Goal: Task Accomplishment & Management: Use online tool/utility

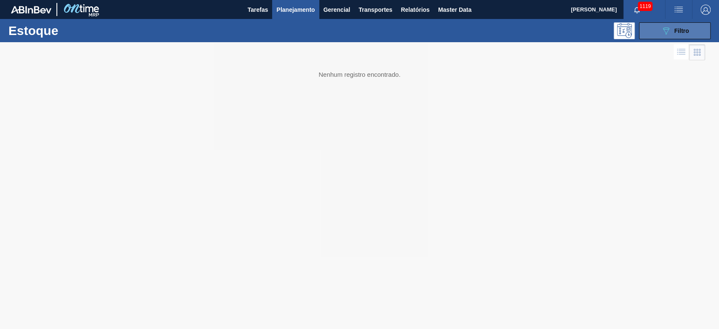
click at [490, 25] on button "089F7B8B-B2A5-4AFE-B5C0-19BA573D28AC Filtro" at bounding box center [675, 30] width 72 height 17
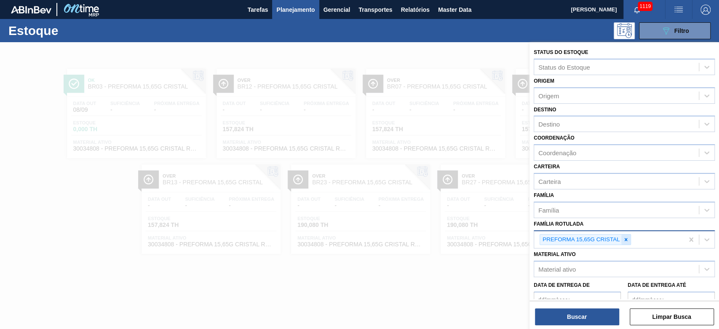
click at [490, 224] on icon at bounding box center [626, 239] width 6 height 6
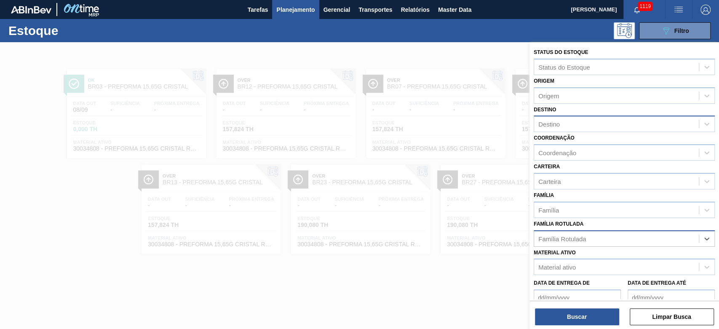
click at [490, 122] on div "Destino" at bounding box center [549, 124] width 21 height 7
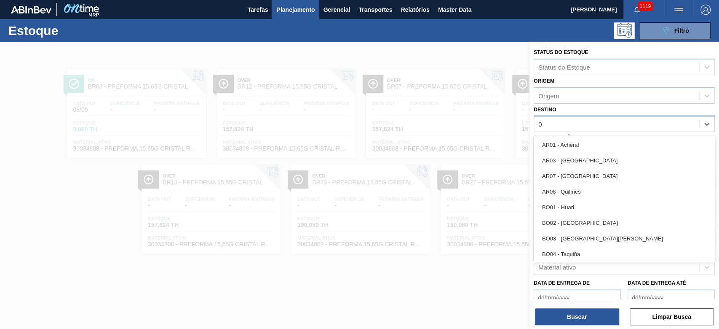
type input "08"
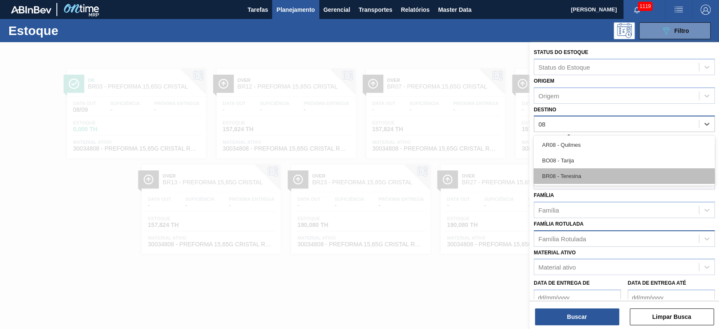
click at [490, 175] on div "BR08 - Teresina" at bounding box center [624, 176] width 181 height 16
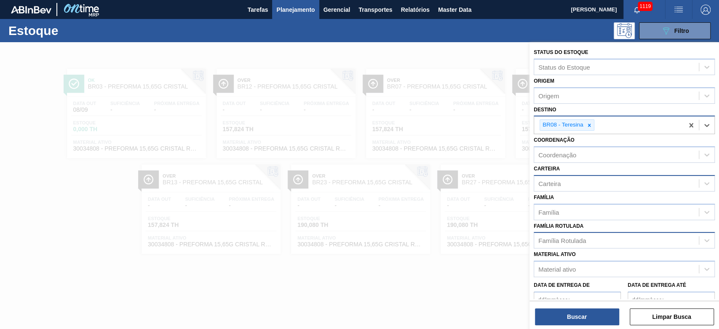
click at [490, 185] on div "Carteira" at bounding box center [550, 183] width 22 height 7
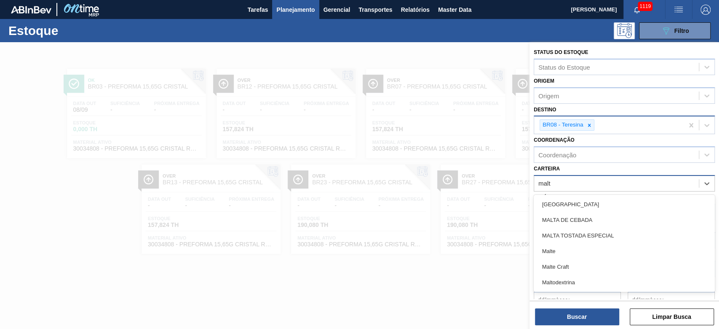
type input "malte"
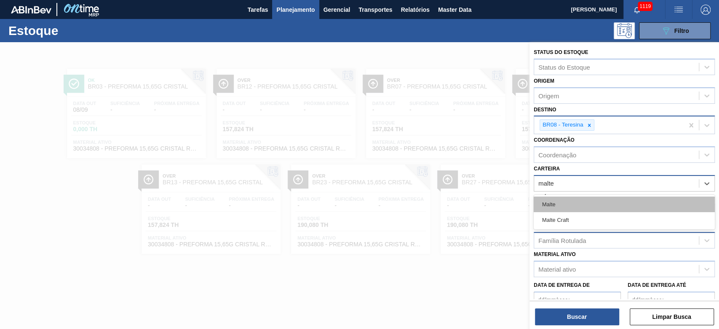
click at [490, 204] on div "Malte" at bounding box center [624, 204] width 181 height 16
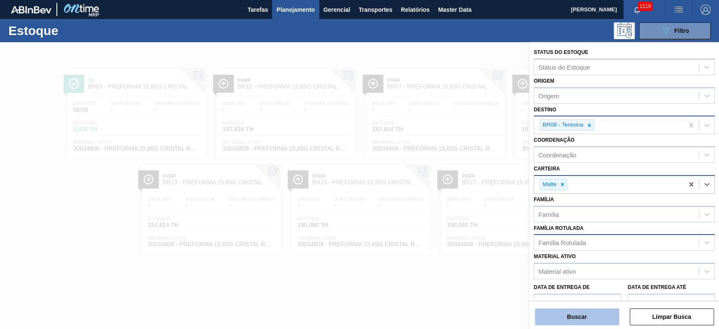
click at [490, 224] on button "Buscar" at bounding box center [577, 316] width 84 height 17
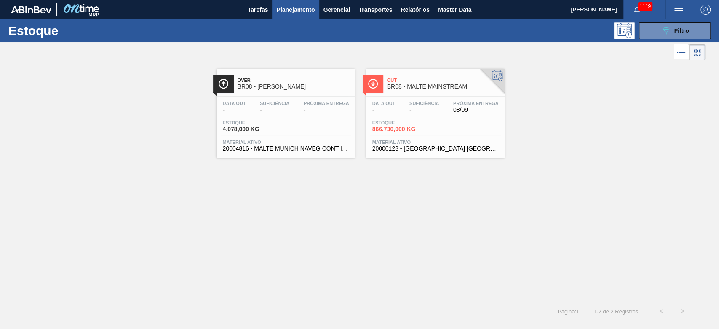
click at [448, 111] on div "Data out - Suficiência - Próxima Entrega 08/09" at bounding box center [435, 108] width 131 height 15
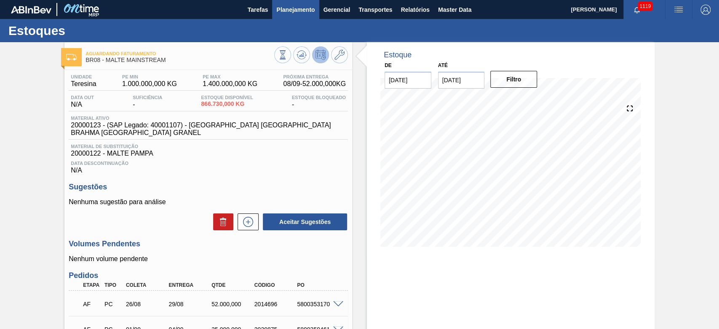
click at [287, 2] on button "Planejamento" at bounding box center [295, 9] width 47 height 19
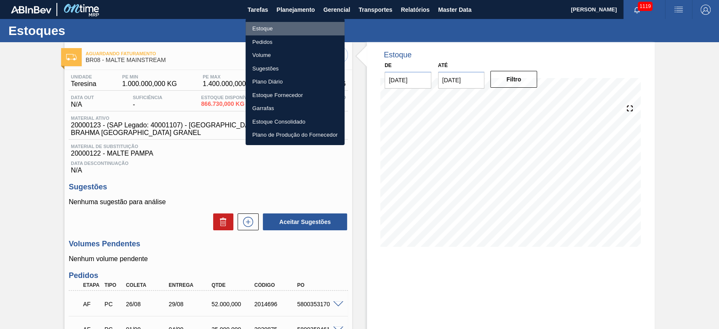
click at [266, 28] on li "Estoque" at bounding box center [295, 28] width 99 height 13
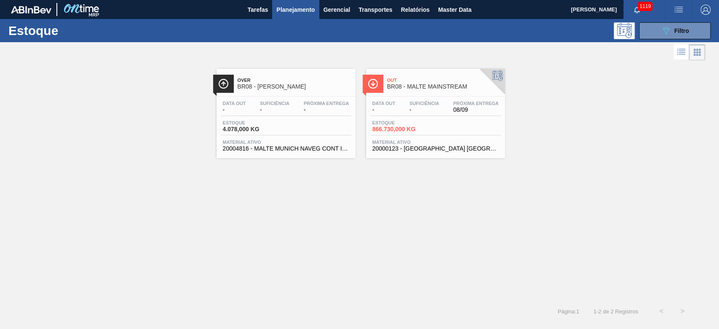
click at [269, 112] on span "-" at bounding box center [275, 110] width 30 height 6
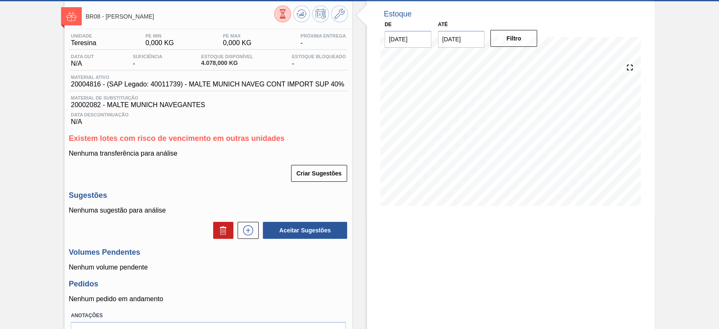
scroll to position [93, 0]
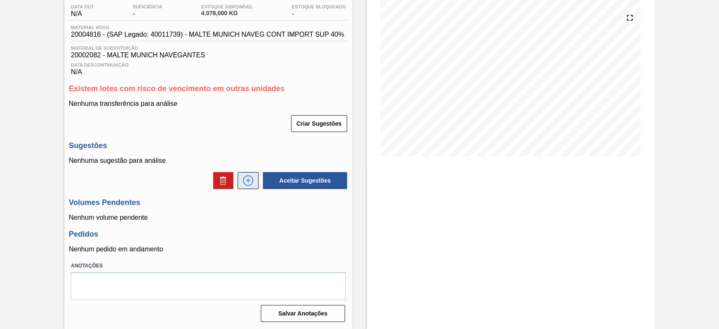
click at [251, 180] on icon at bounding box center [247, 180] width 13 height 10
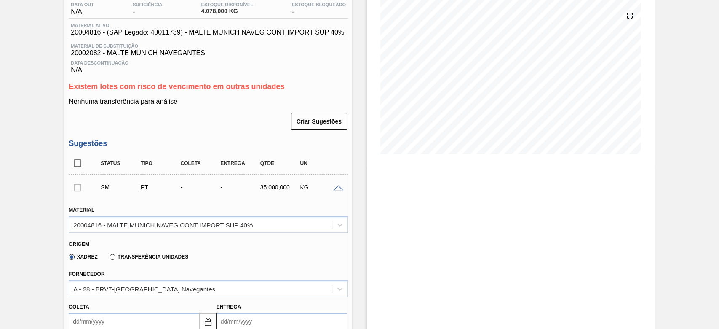
scroll to position [205, 0]
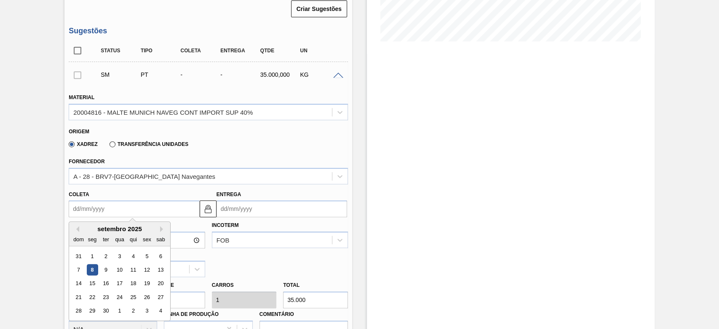
click at [72, 207] on input "Coleta" at bounding box center [134, 208] width 131 height 17
click at [119, 224] on div "10" at bounding box center [119, 269] width 11 height 11
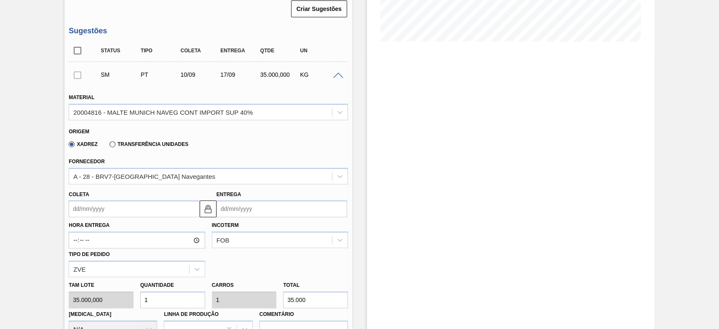
type input "[DATE]"
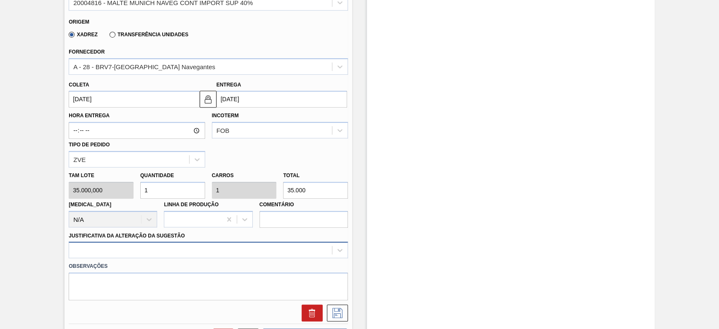
scroll to position [317, 0]
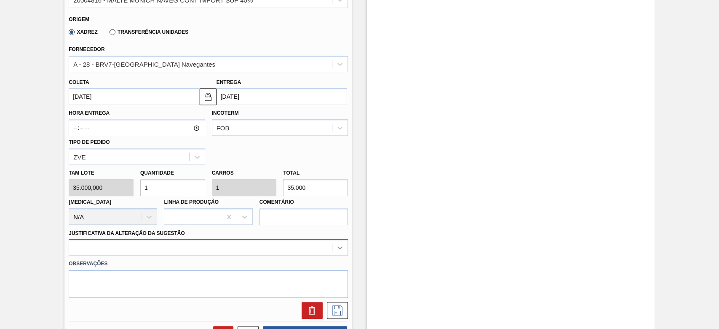
click at [340, 224] on div at bounding box center [208, 247] width 279 height 16
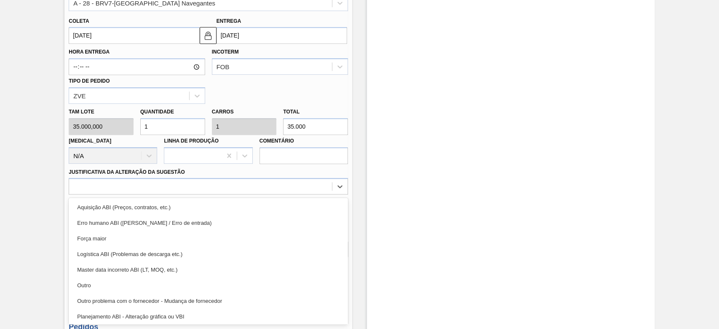
drag, startPoint x: 98, startPoint y: 282, endPoint x: 113, endPoint y: 276, distance: 16.4
click at [98, 224] on div "Outro" at bounding box center [208, 285] width 279 height 16
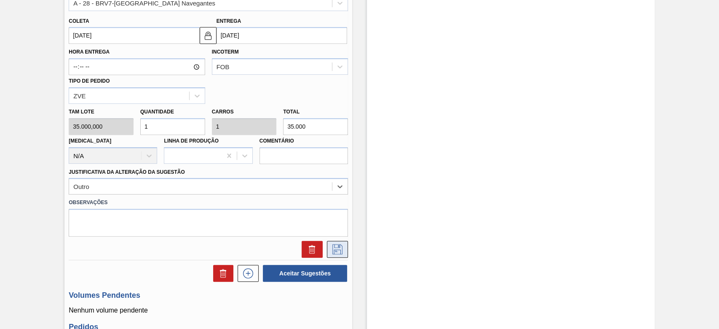
click at [342, 224] on icon at bounding box center [337, 249] width 13 height 10
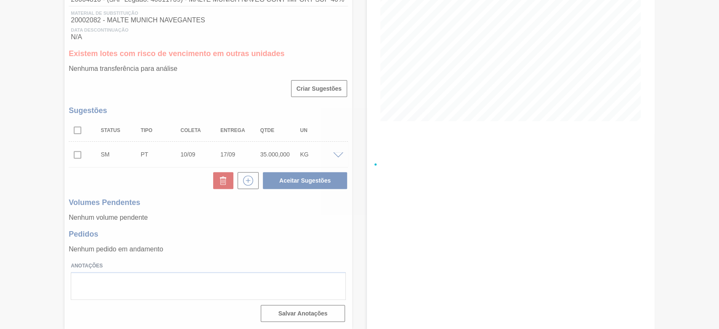
scroll to position [127, 0]
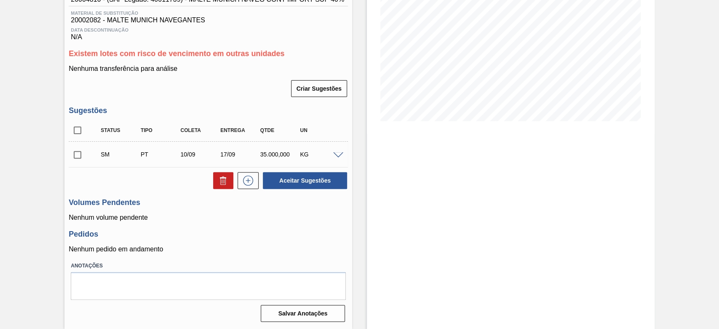
click at [75, 154] on input "checkbox" at bounding box center [78, 155] width 18 height 18
click at [306, 175] on button "Aceitar Sugestões" at bounding box center [305, 180] width 84 height 17
checkbox input "false"
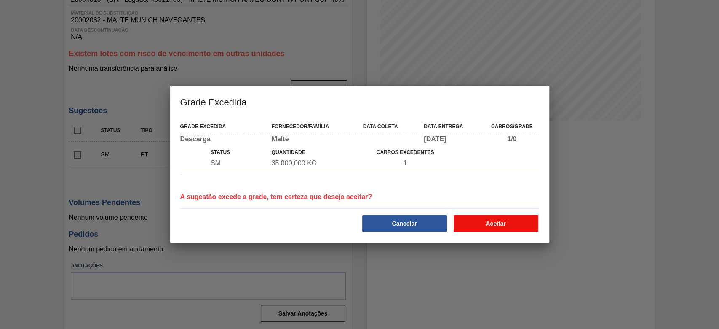
click at [490, 220] on button "Aceitar" at bounding box center [496, 223] width 85 height 17
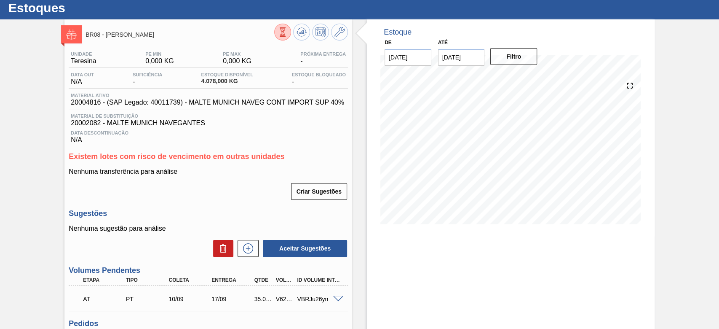
scroll to position [0, 0]
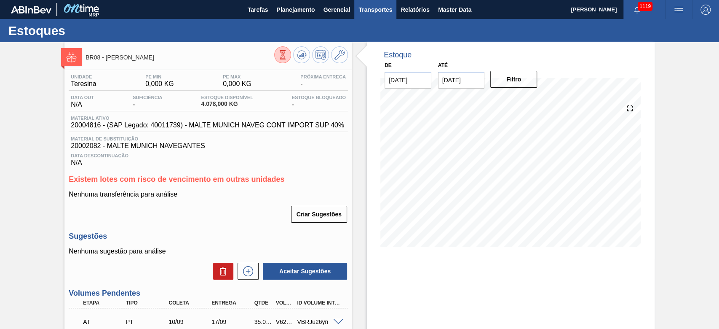
click at [370, 6] on span "Transportes" at bounding box center [376, 10] width 34 height 10
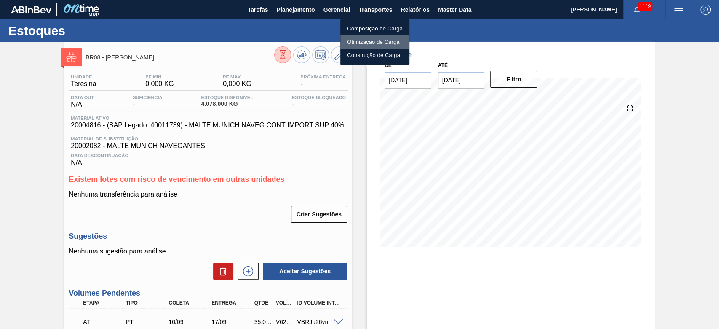
click at [365, 43] on li "Otimização de Carga" at bounding box center [375, 41] width 69 height 13
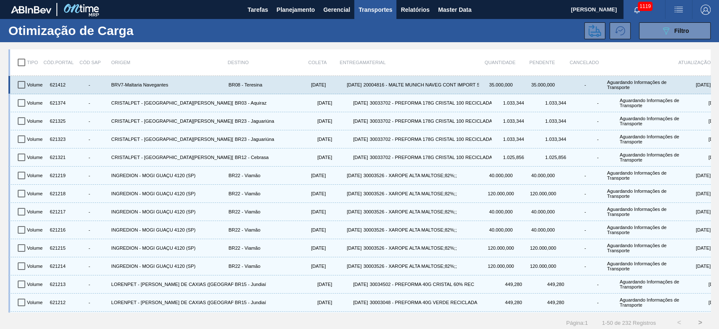
click at [21, 87] on input "checkbox" at bounding box center [22, 85] width 18 height 18
checkbox input "true"
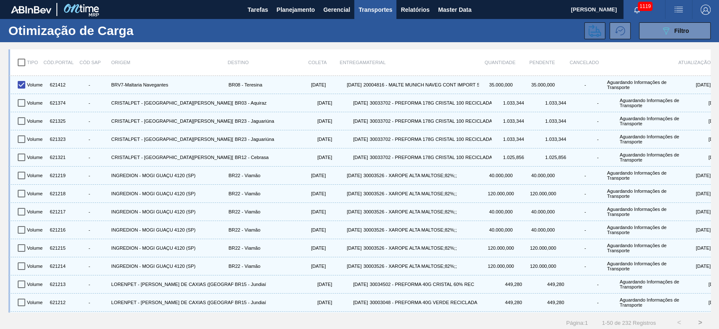
click at [490, 35] on icon at bounding box center [595, 30] width 13 height 13
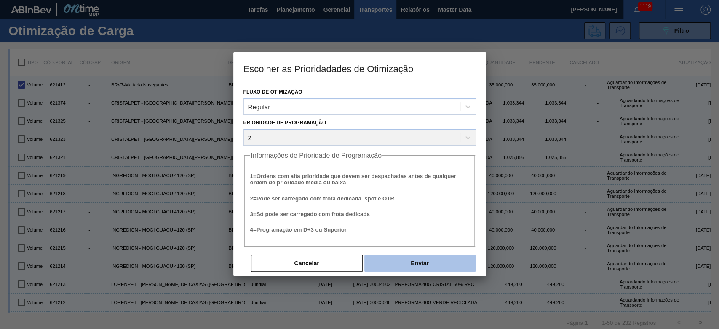
click at [431, 224] on button "Enviar" at bounding box center [420, 263] width 111 height 17
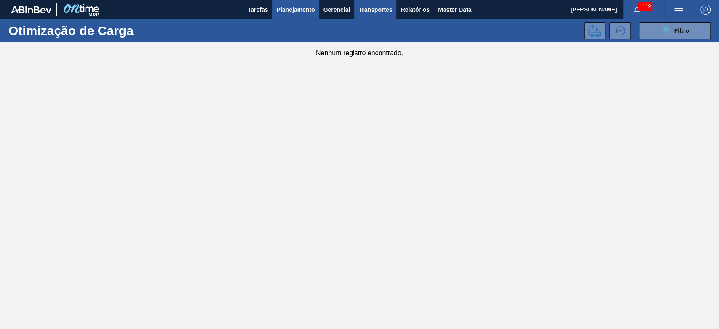
click at [286, 7] on span "Planejamento" at bounding box center [295, 10] width 38 height 10
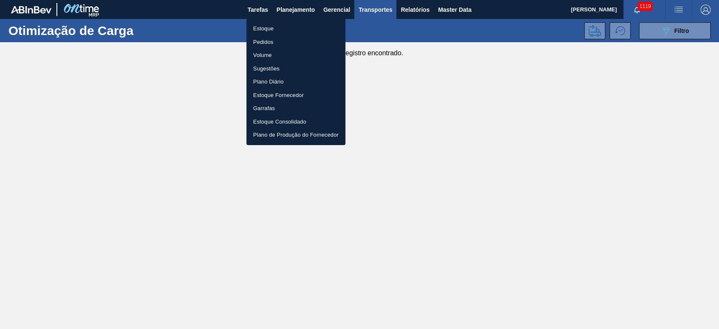
click at [261, 27] on li "Estoque" at bounding box center [296, 28] width 99 height 13
